Goal: Task Accomplishment & Management: Manage account settings

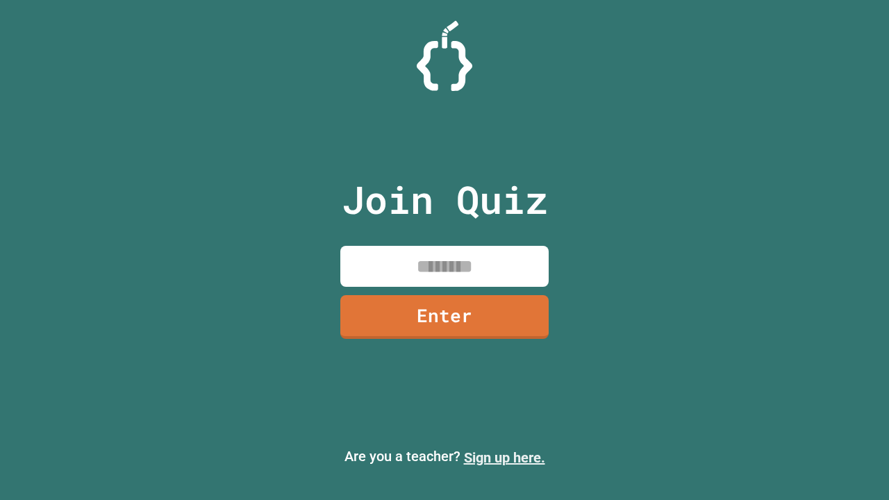
click at [504, 458] on link "Sign up here." at bounding box center [504, 457] width 81 height 17
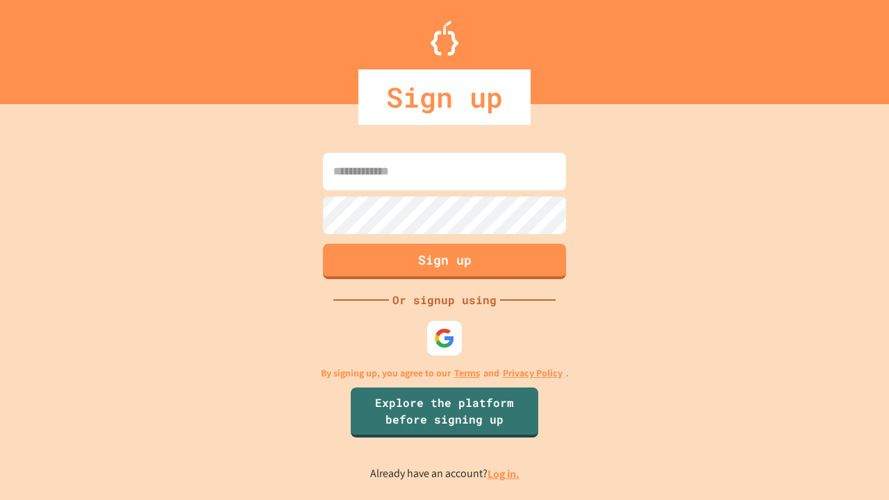
click at [504, 474] on link "Log in." at bounding box center [504, 474] width 32 height 15
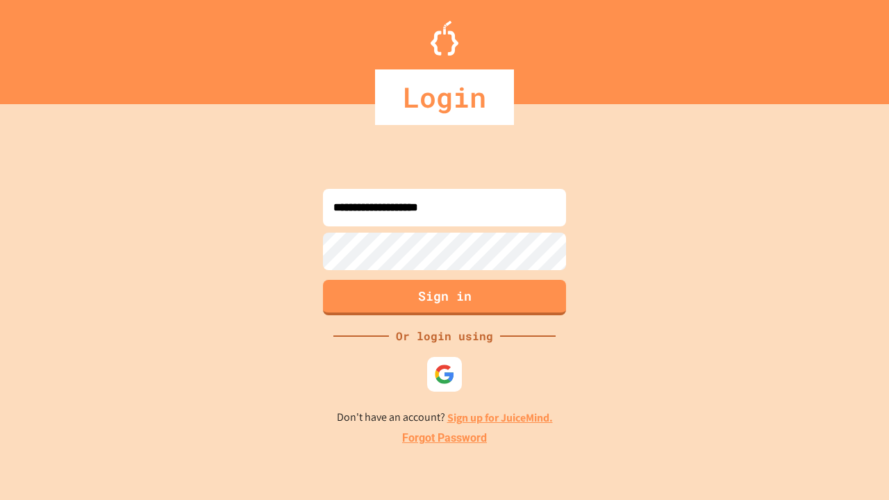
type input "**********"
